Goal: Complete application form

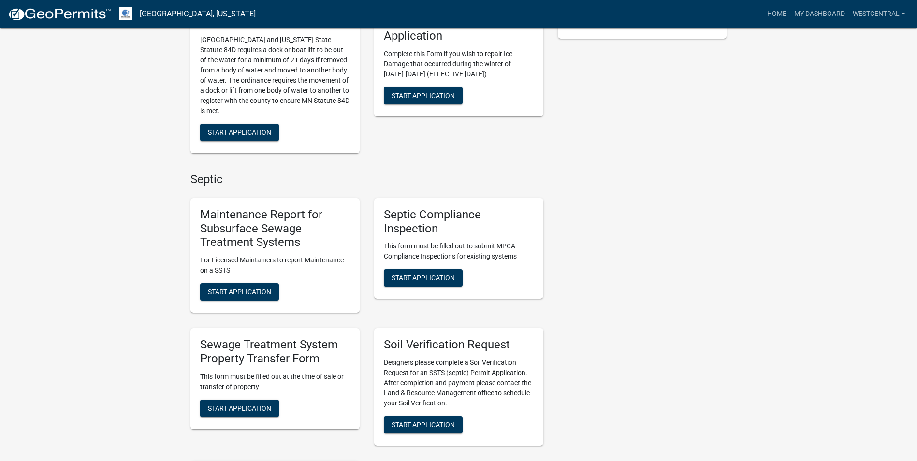
scroll to position [290, 0]
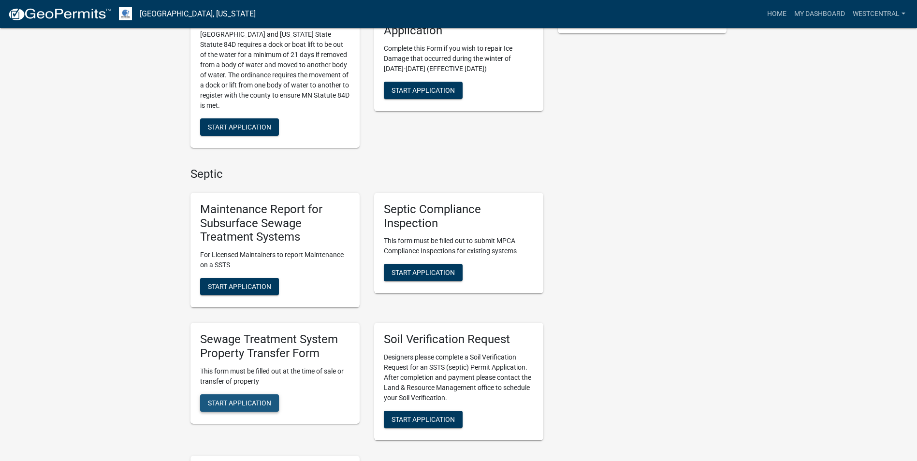
click at [230, 401] on span "Start Application" at bounding box center [239, 403] width 63 height 8
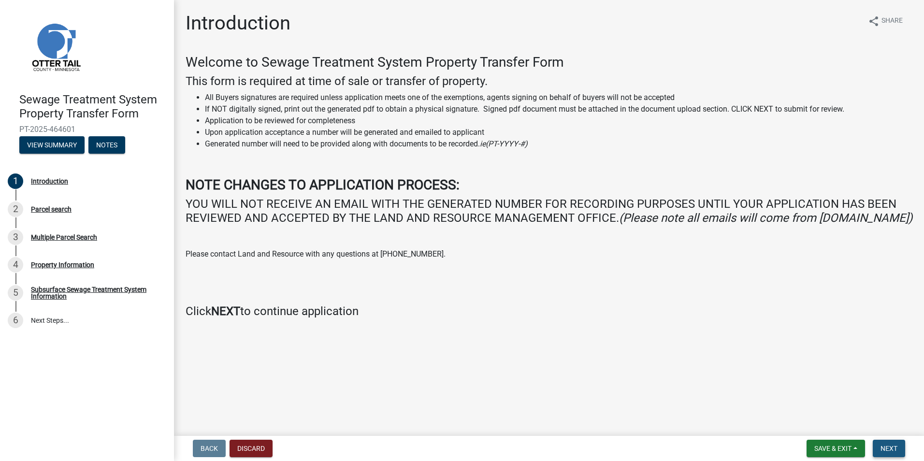
click at [887, 453] on button "Next" at bounding box center [889, 448] width 32 height 17
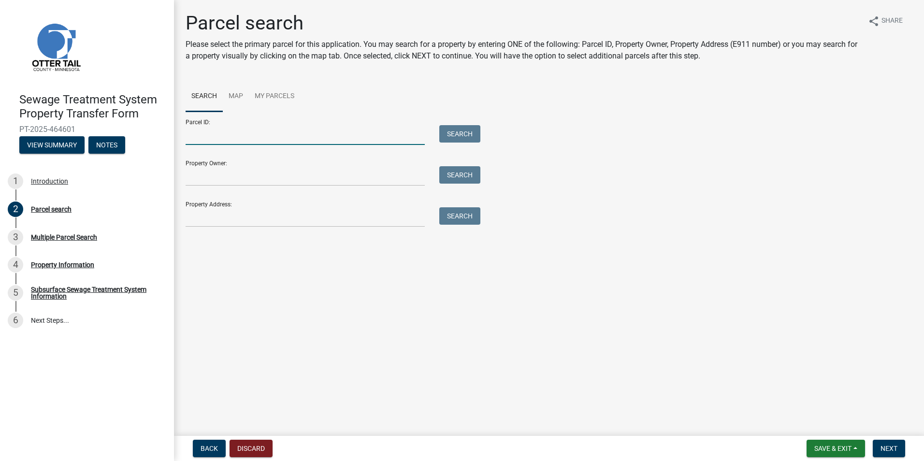
drag, startPoint x: 196, startPoint y: 137, endPoint x: 301, endPoint y: 131, distance: 104.6
click at [196, 138] on input "Parcel ID:" at bounding box center [305, 135] width 239 height 20
paste input "13000180107000"
type input "13000180107000"
click at [474, 130] on button "Search" at bounding box center [459, 133] width 41 height 17
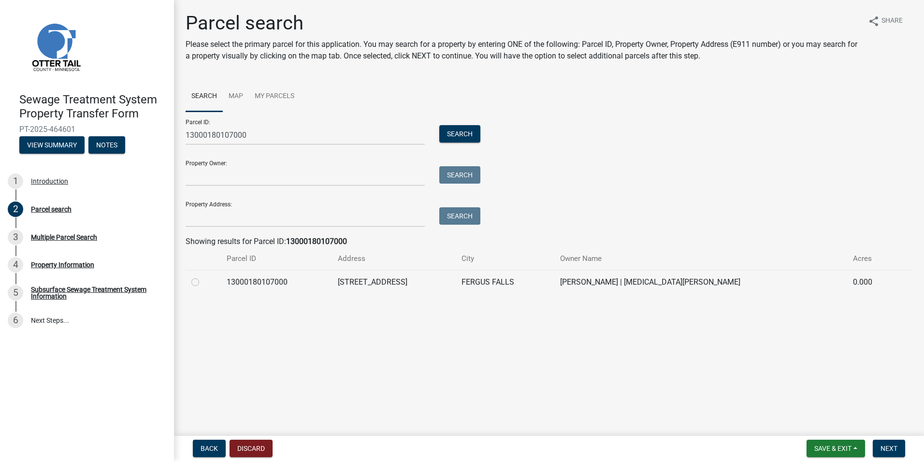
click at [203, 276] on label at bounding box center [203, 276] width 0 height 0
click at [203, 282] on input "radio" at bounding box center [206, 279] width 6 height 6
radio input "true"
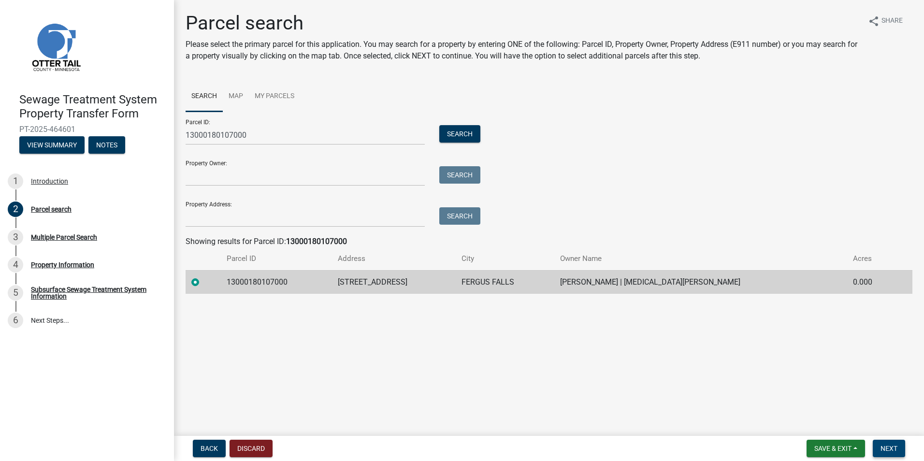
click at [890, 448] on span "Next" at bounding box center [888, 449] width 17 height 8
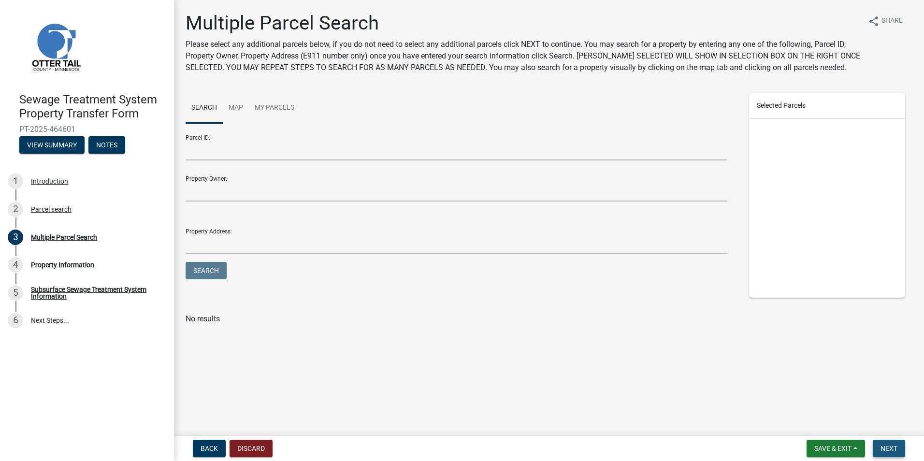
click at [890, 449] on span "Next" at bounding box center [888, 449] width 17 height 8
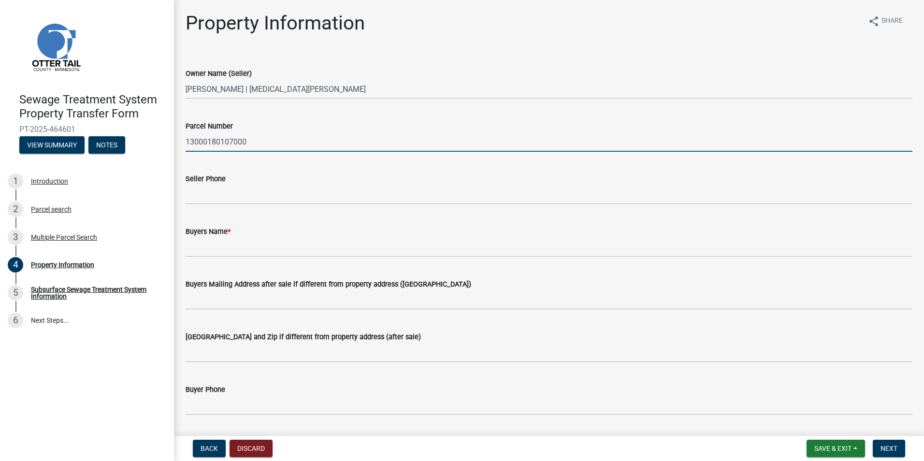
click at [254, 147] on input "13000180107000" at bounding box center [549, 142] width 727 height 20
type input "13000180107000 part of"
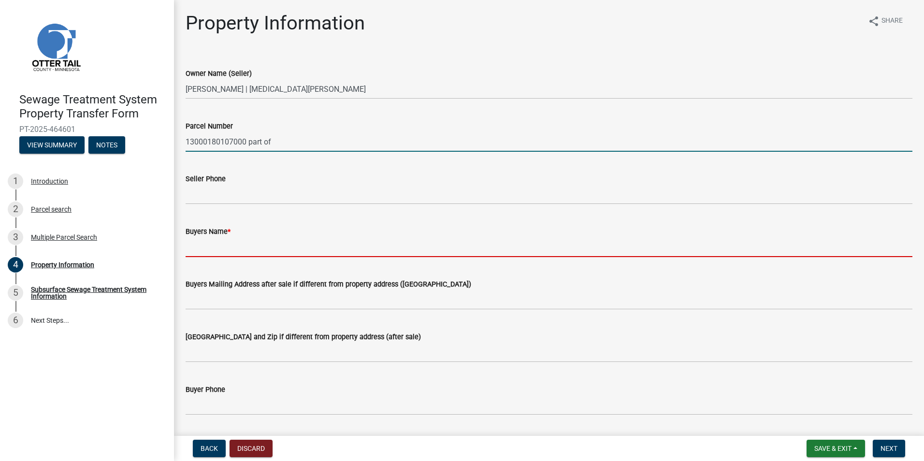
click at [201, 249] on input "Buyers Name *" at bounding box center [549, 247] width 727 height 20
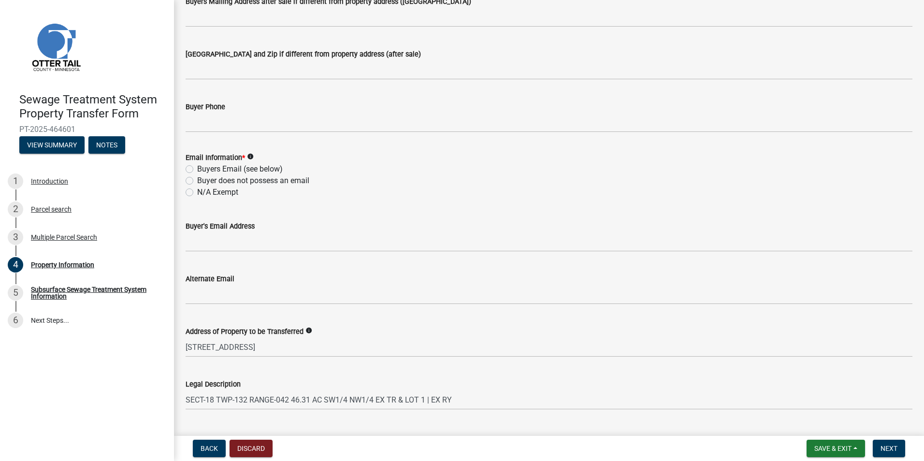
scroll to position [290, 0]
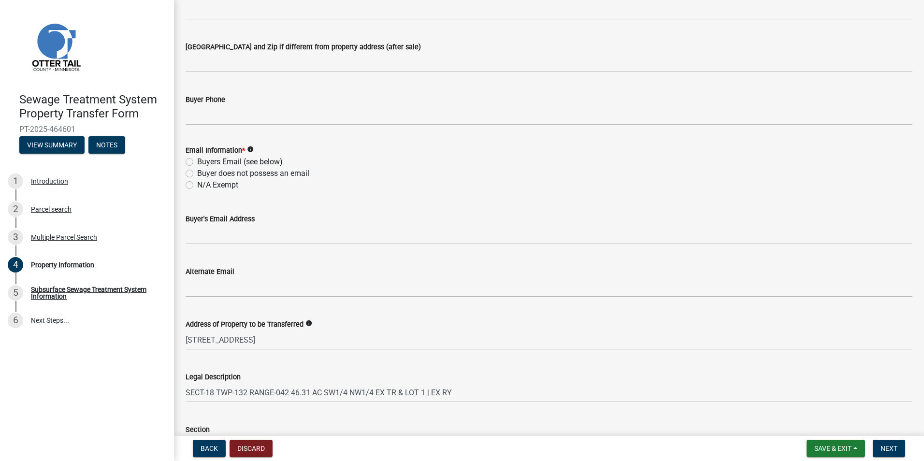
type input "David D. Kollar and Deanna Kollar"
click at [197, 184] on label "N/A Exempt" at bounding box center [217, 185] width 41 height 12
click at [197, 184] on input "N/A Exempt" at bounding box center [200, 182] width 6 height 6
radio input "true"
click at [883, 445] on span "Next" at bounding box center [888, 449] width 17 height 8
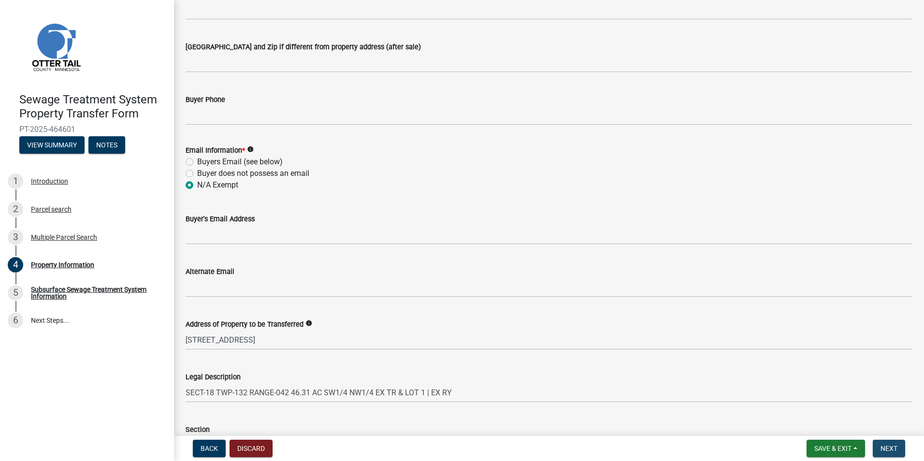
scroll to position [0, 0]
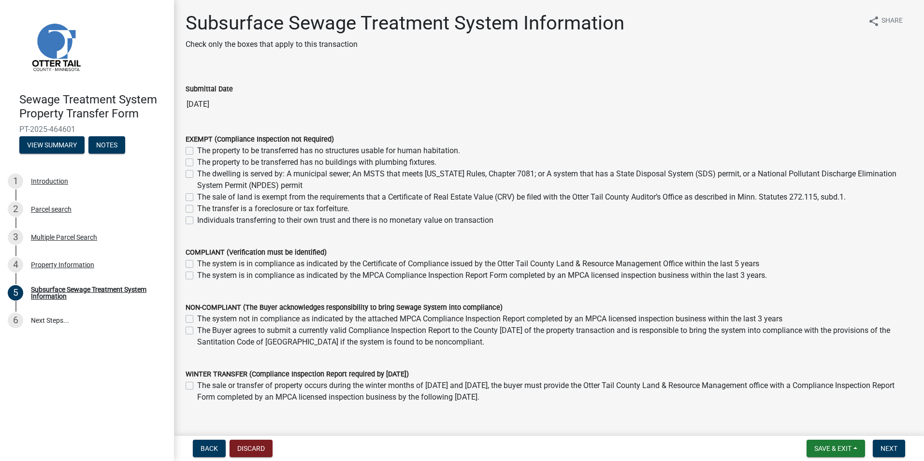
click at [197, 196] on label "The sale of land is exempt from the requirements that a Certificate of Real Est…" at bounding box center [521, 197] width 648 height 12
click at [197, 196] on input "The sale of land is exempt from the requirements that a Certificate of Real Est…" at bounding box center [200, 194] width 6 height 6
checkbox input "true"
checkbox input "false"
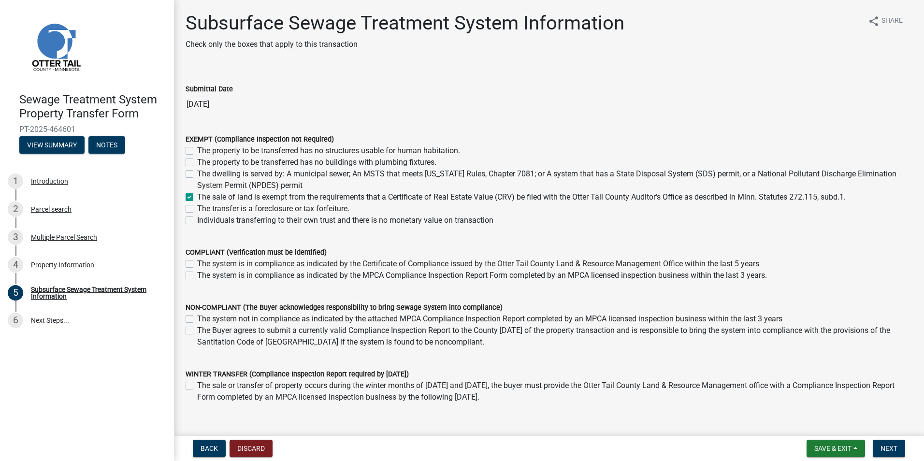
checkbox input "false"
checkbox input "true"
checkbox input "false"
click at [894, 446] on span "Next" at bounding box center [888, 449] width 17 height 8
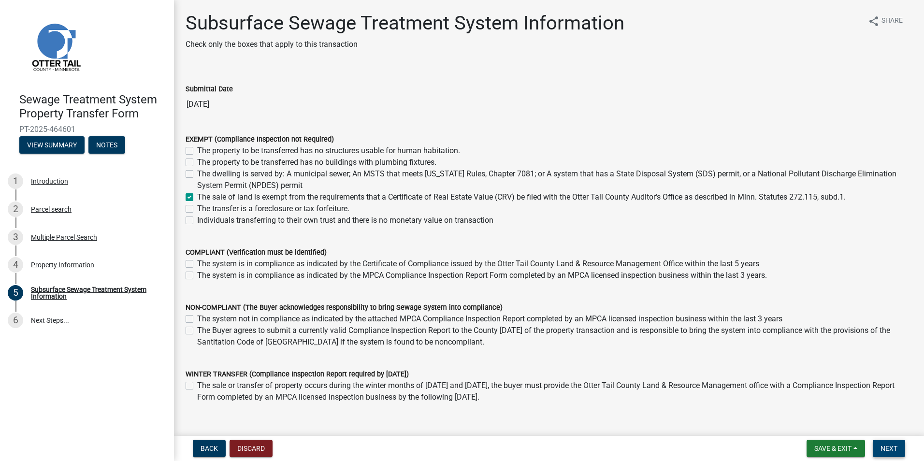
click at [882, 450] on span "Next" at bounding box center [888, 449] width 17 height 8
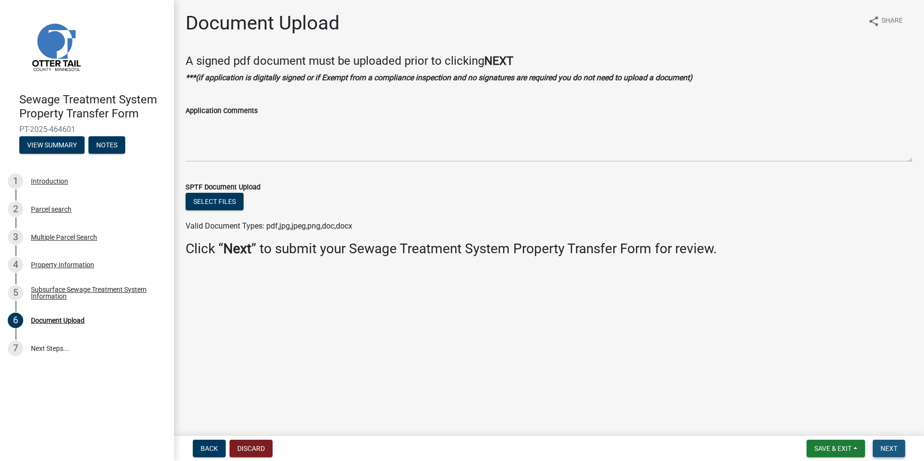
click at [892, 447] on span "Next" at bounding box center [888, 449] width 17 height 8
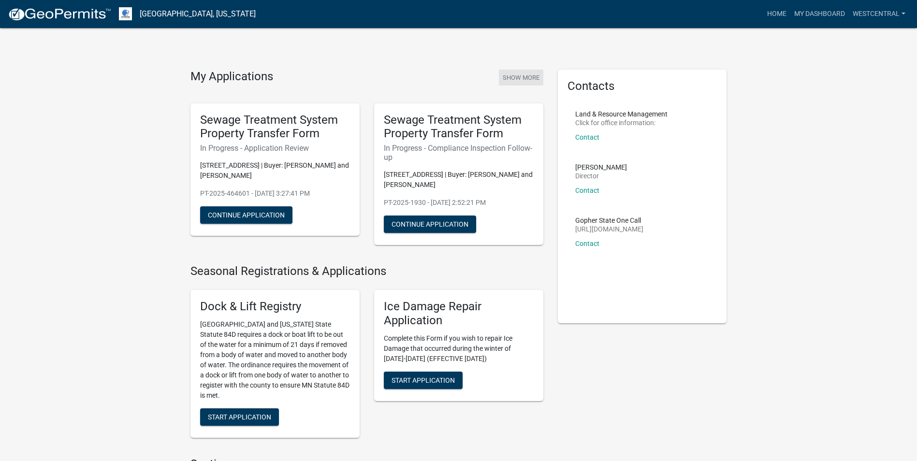
click at [529, 79] on button "Show More" at bounding box center [521, 78] width 44 height 16
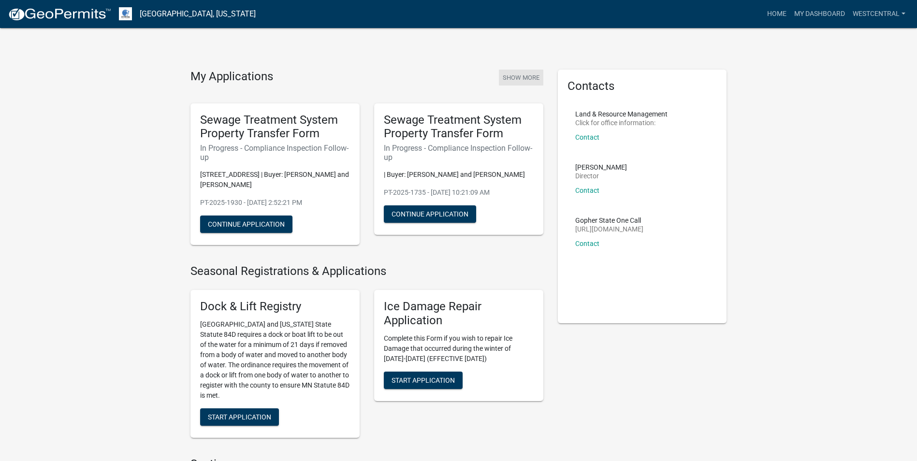
click at [525, 76] on button "Show More" at bounding box center [521, 78] width 44 height 16
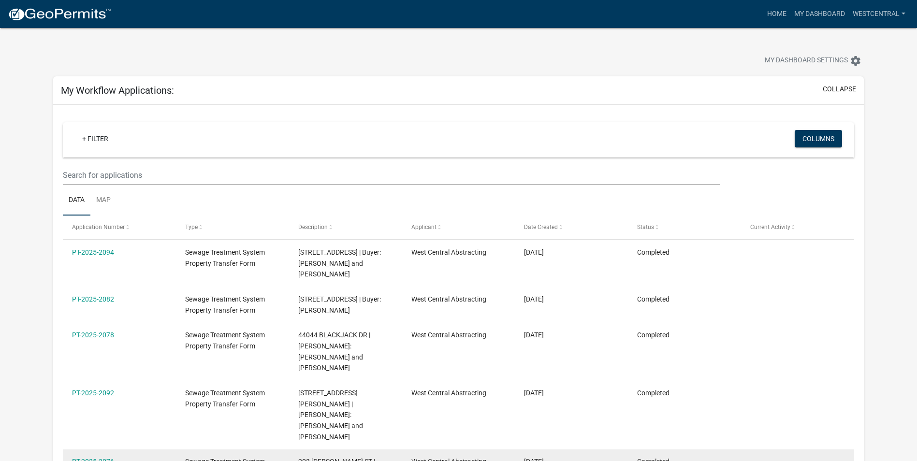
click at [102, 449] on datatable-body-cell "PT-2025-2076" at bounding box center [119, 467] width 113 height 36
